Goal: Complete application form

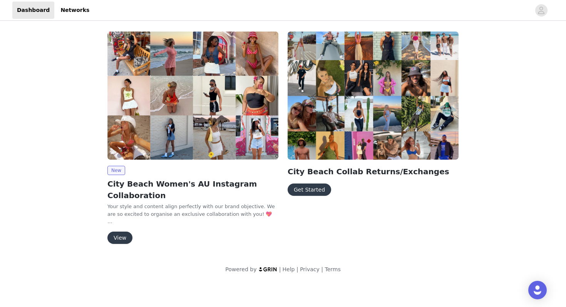
click at [306, 192] on button "Get Started" at bounding box center [310, 190] width 44 height 12
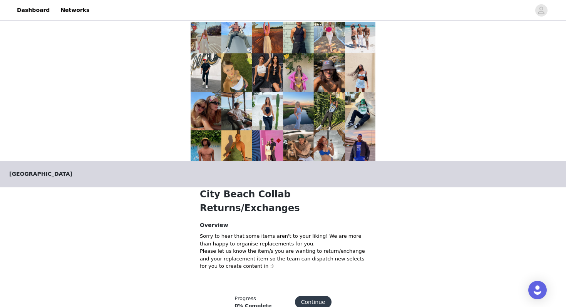
scroll to position [10, 0]
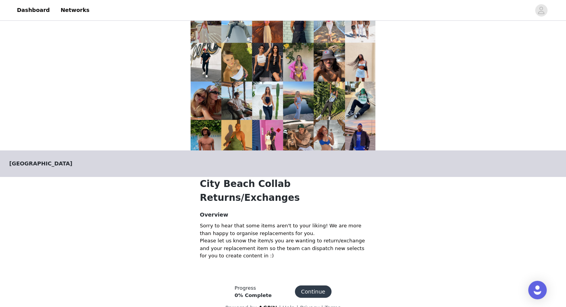
click at [312, 286] on button "Continue" at bounding box center [313, 292] width 37 height 12
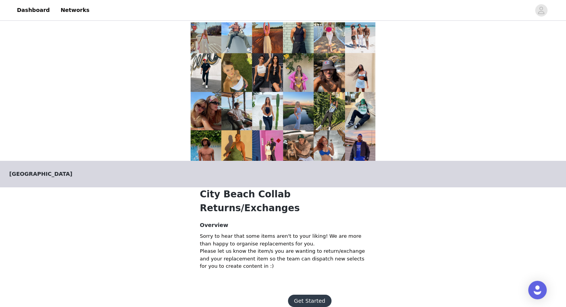
scroll to position [8, 0]
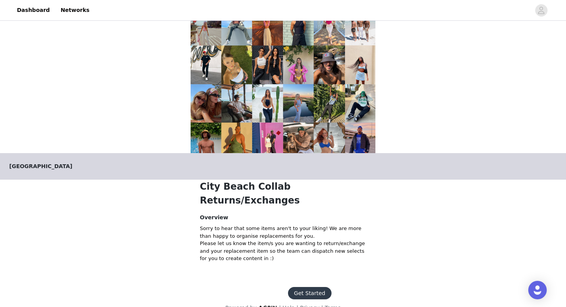
click at [301, 287] on button "Get Started" at bounding box center [310, 293] width 44 height 12
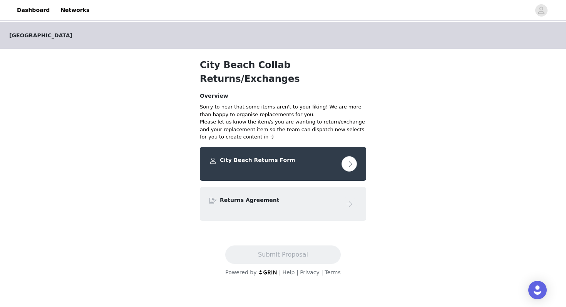
click at [249, 156] on div "City Beach Returns Form" at bounding box center [283, 163] width 148 height 15
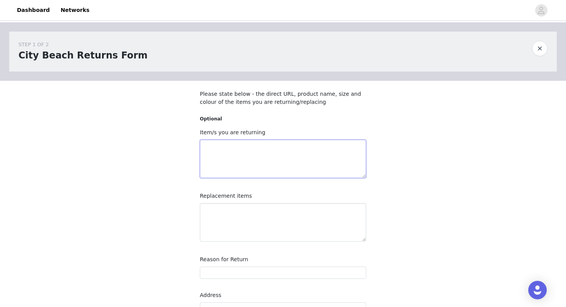
click at [249, 155] on textarea at bounding box center [283, 159] width 166 height 39
paste textarea "[PERSON_NAME] Pants"
click at [204, 154] on textarea "[PERSON_NAME] Pants" at bounding box center [283, 159] width 166 height 39
click at [260, 146] on textarea "[PERSON_NAME] Pants" at bounding box center [283, 159] width 166 height 39
type textarea "[PERSON_NAME] (8)"
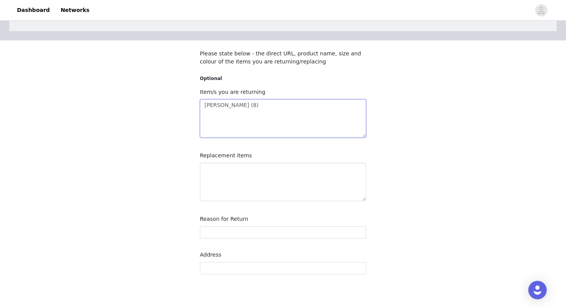
scroll to position [39, 0]
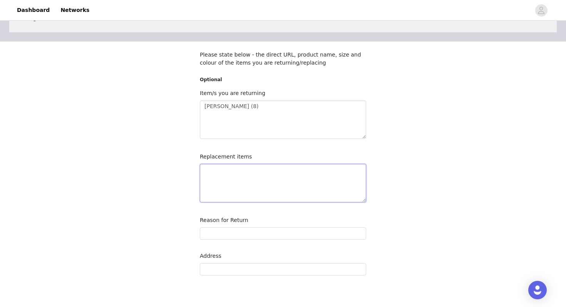
click at [276, 179] on textarea at bounding box center [283, 183] width 166 height 39
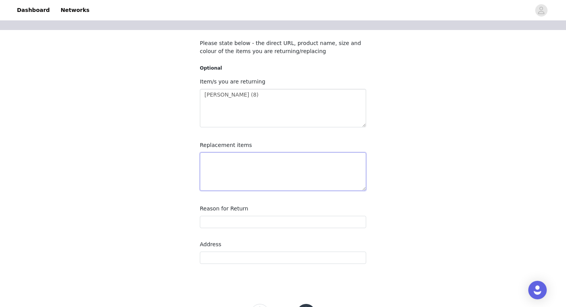
scroll to position [52, 0]
drag, startPoint x: 267, startPoint y: 95, endPoint x: 191, endPoint y: 94, distance: 75.9
click at [191, 94] on section "Please state below - the direct URL, product name, size and colour of the items…" at bounding box center [283, 157] width 185 height 256
click at [218, 172] on textarea at bounding box center [283, 171] width 166 height 39
paste textarea "[PERSON_NAME] (8)"
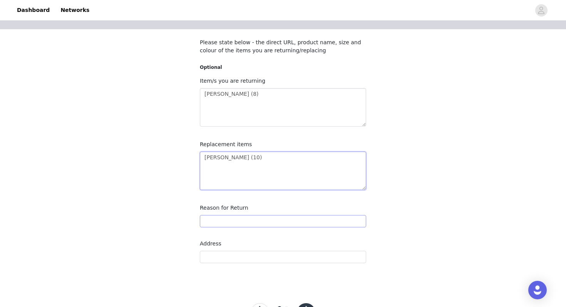
type textarea "[PERSON_NAME] (10)"
click at [223, 225] on input "text" at bounding box center [283, 221] width 166 height 12
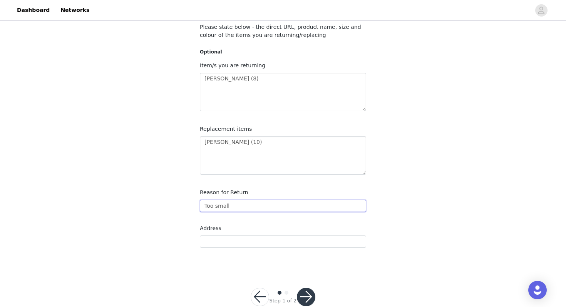
scroll to position [77, 0]
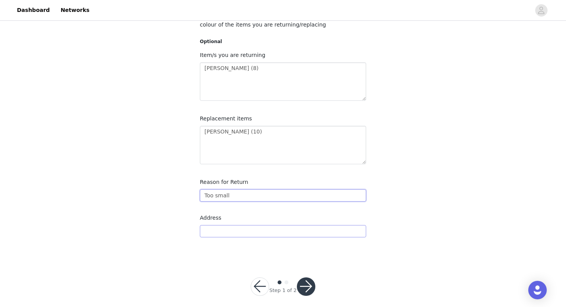
type input "Too small"
click at [208, 231] on input "text" at bounding box center [283, 231] width 166 height 12
type input "6"
paste input "[STREET_ADDRESS][PERSON_NAME]"
type input "[STREET_ADDRESS][PERSON_NAME]"
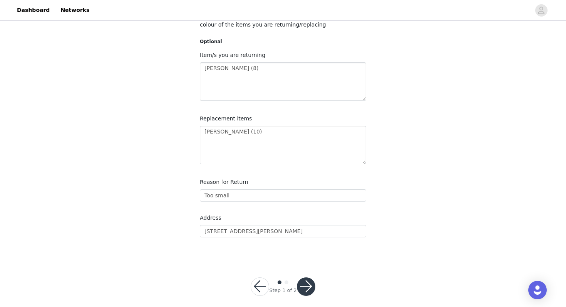
click at [306, 287] on button "button" at bounding box center [306, 287] width 18 height 18
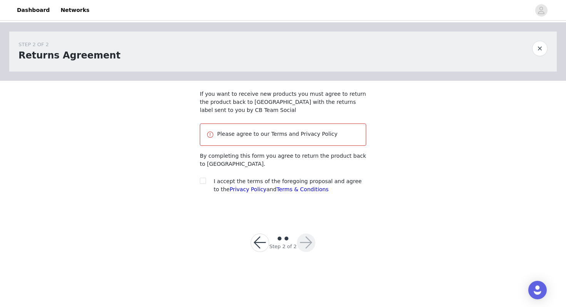
click at [206, 177] on section "If you want to receive new products you must agree to return the product back t…" at bounding box center [283, 148] width 185 height 134
click at [204, 182] on input "checkbox" at bounding box center [202, 180] width 5 height 5
checkbox input "true"
click at [255, 241] on button "button" at bounding box center [260, 243] width 18 height 18
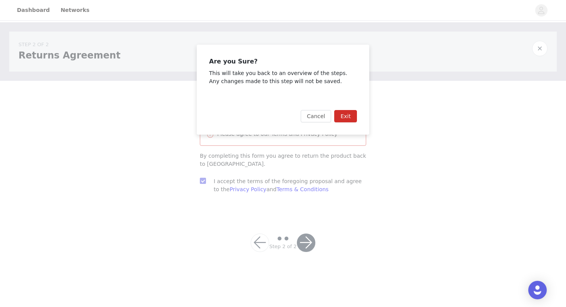
click at [342, 117] on button "Exit" at bounding box center [345, 116] width 23 height 12
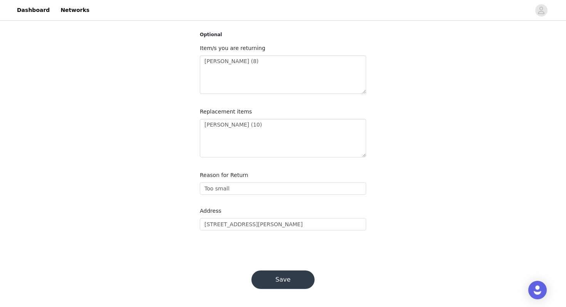
scroll to position [75, 0]
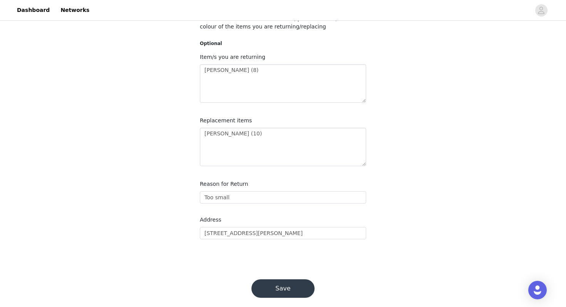
click at [283, 290] on button "Save" at bounding box center [282, 289] width 63 height 18
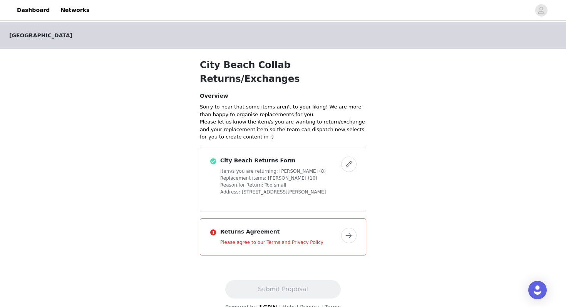
click at [348, 228] on button "button" at bounding box center [348, 235] width 15 height 15
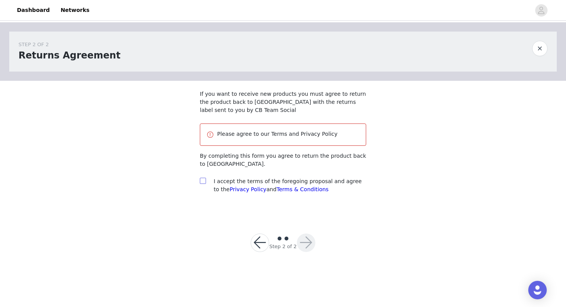
click at [204, 182] on input "checkbox" at bounding box center [202, 180] width 5 height 5
checkbox input "true"
click at [298, 238] on button "button" at bounding box center [306, 243] width 18 height 18
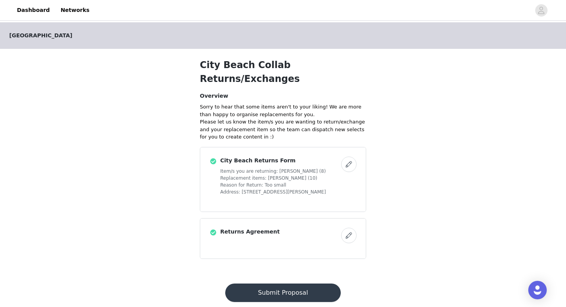
scroll to position [3, 0]
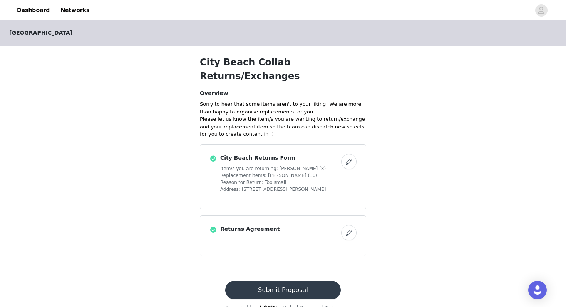
click at [286, 281] on button "Submit Proposal" at bounding box center [282, 290] width 115 height 18
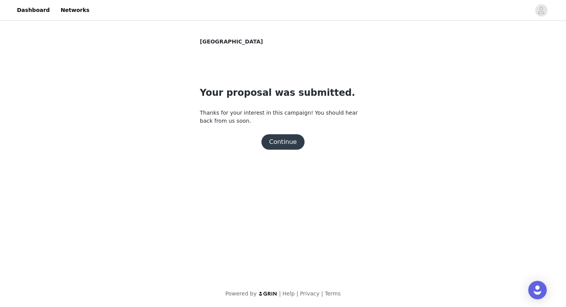
scroll to position [0, 0]
click at [278, 147] on button "Continue" at bounding box center [282, 141] width 43 height 15
